Goal: Book appointment/travel/reservation

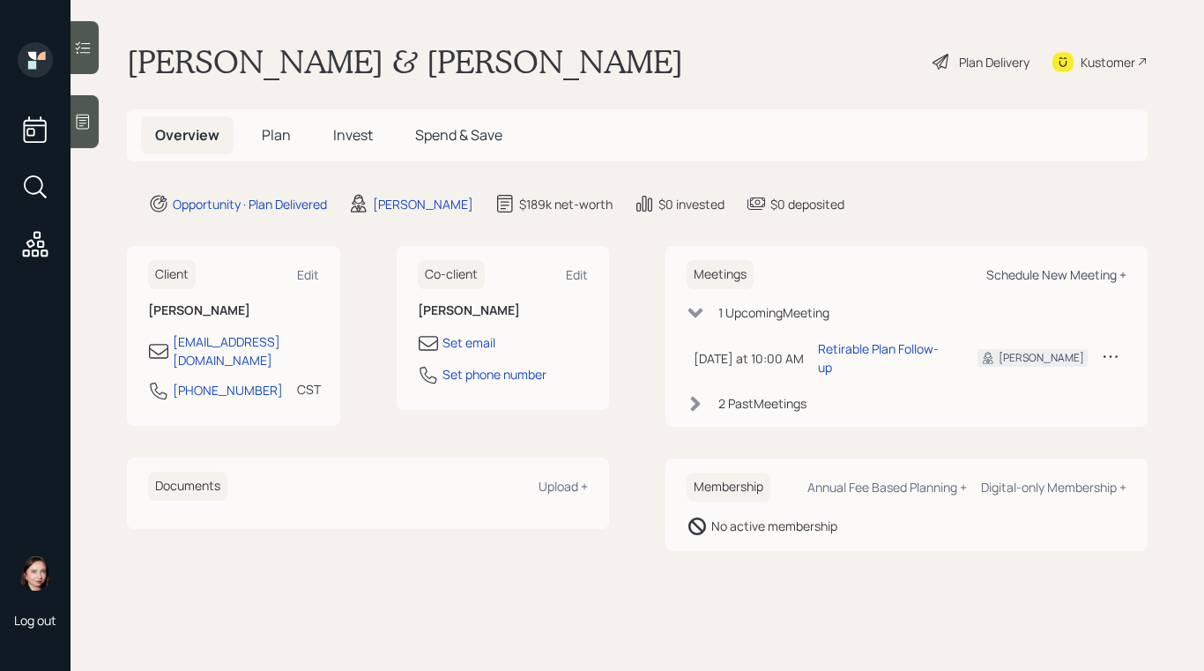
click at [1105, 276] on div "Schedule New Meeting +" at bounding box center [1056, 274] width 140 height 17
select select "b1d8ea90-abcc-42aa-86cc-4f33a132aacc"
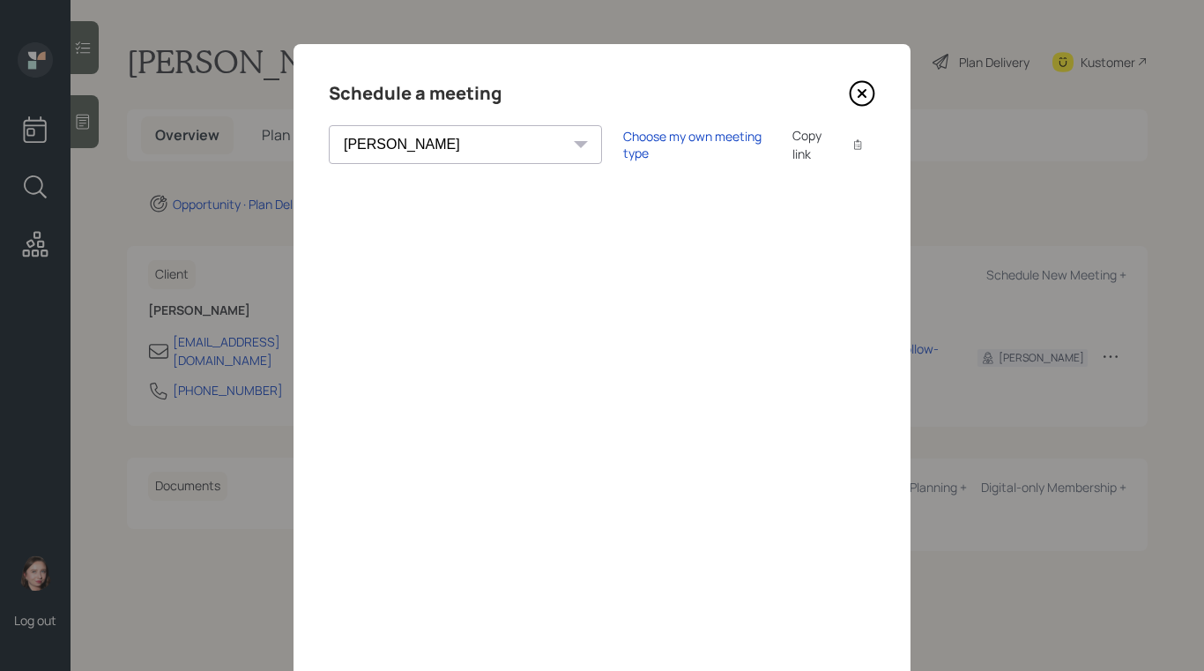
scroll to position [123, 0]
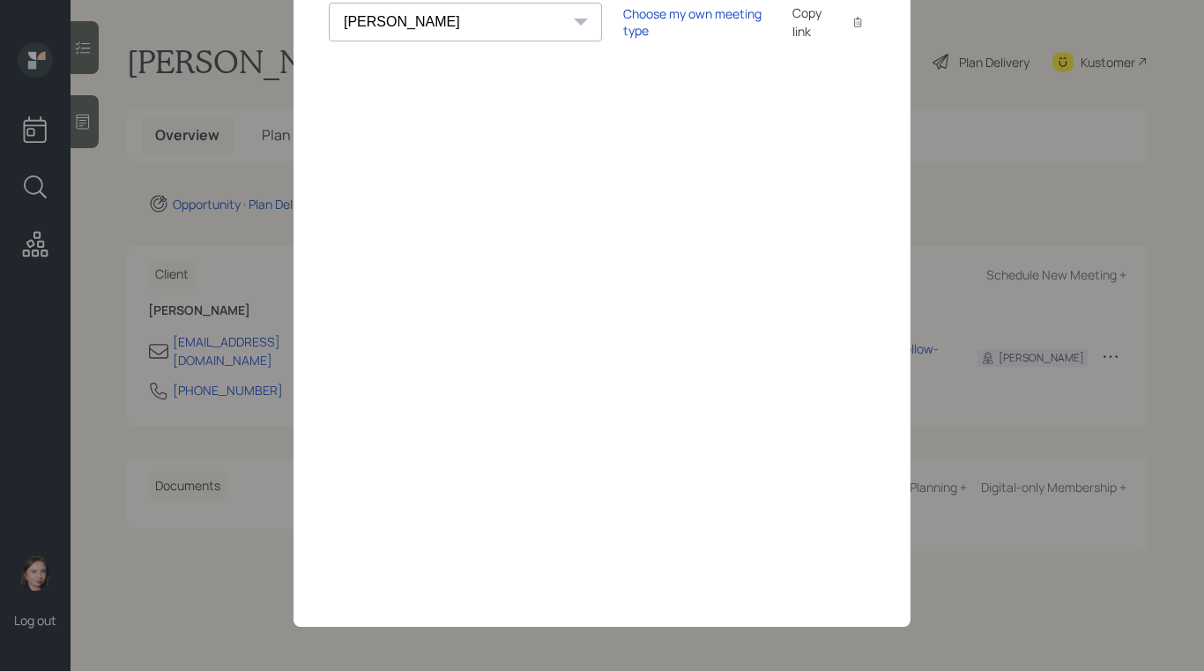
click at [623, 9] on div "Choose my own meeting type Copy link Copy text" at bounding box center [749, 22] width 252 height 37
click at [623, 16] on div "Choose my own meeting type" at bounding box center [697, 21] width 148 height 33
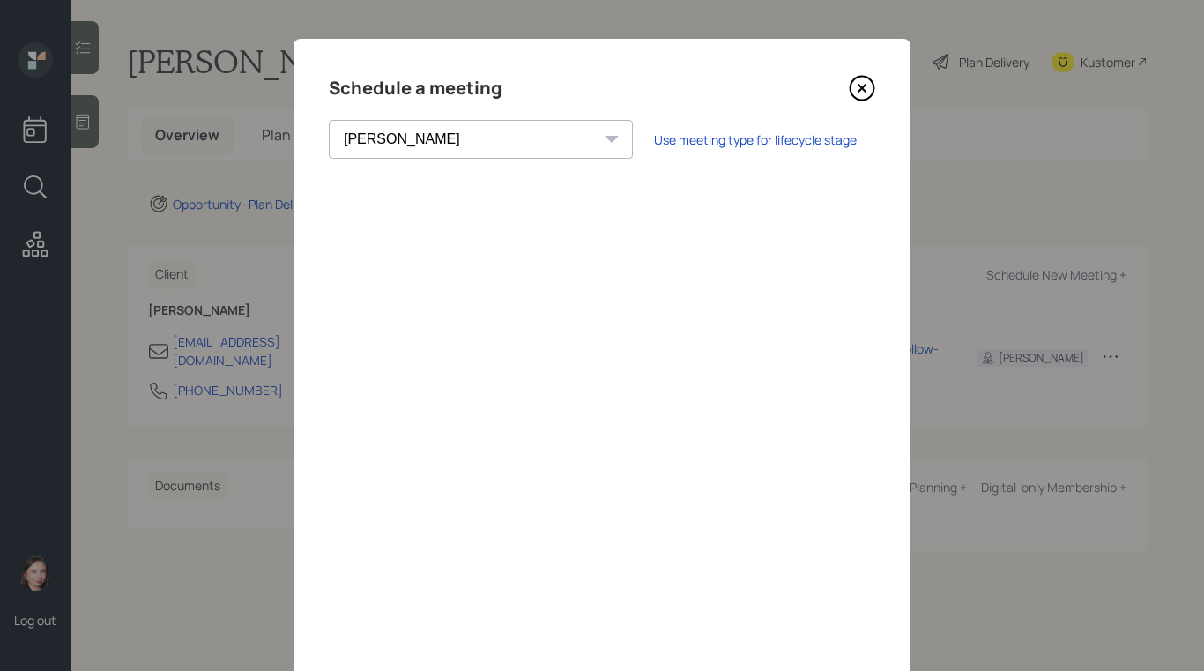
scroll to position [0, 0]
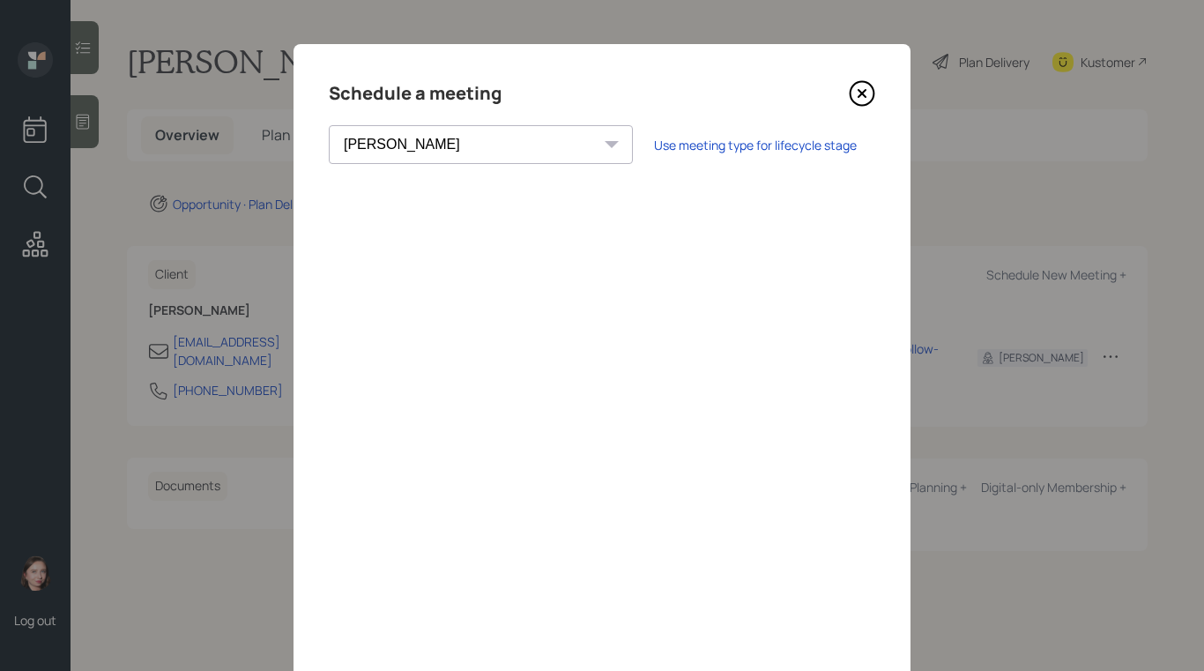
click at [860, 93] on icon at bounding box center [862, 93] width 26 height 26
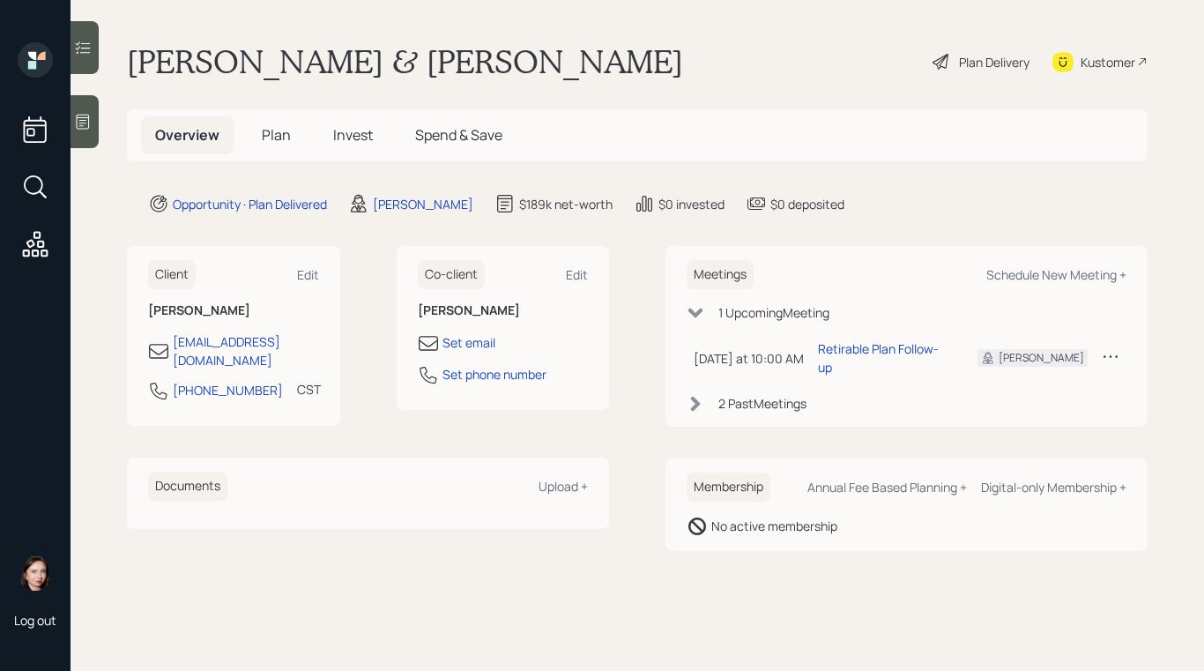
click at [1107, 350] on icon at bounding box center [1111, 356] width 18 height 18
click at [1006, 402] on div "Cancel" at bounding box center [1056, 406] width 127 height 17
